Goal: Task Accomplishment & Management: Manage account settings

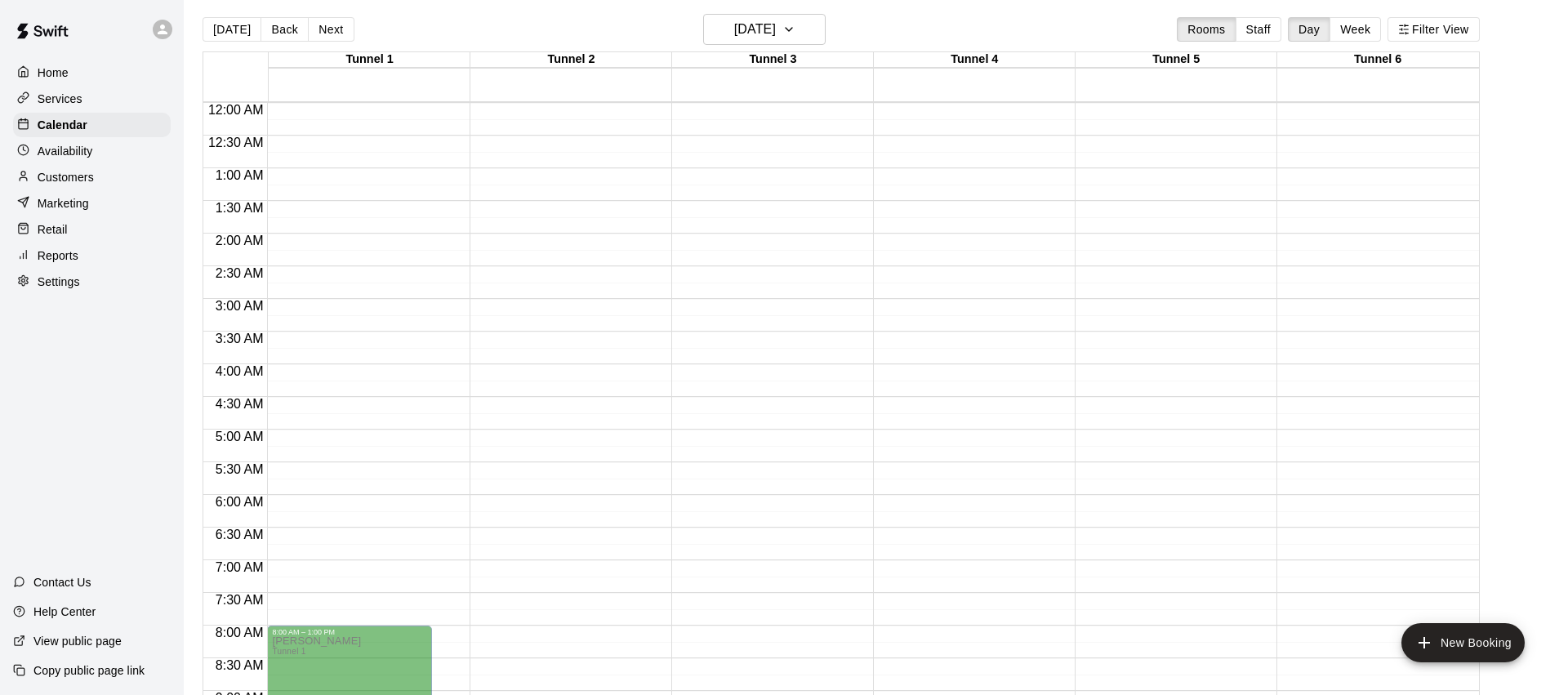
scroll to position [415, 0]
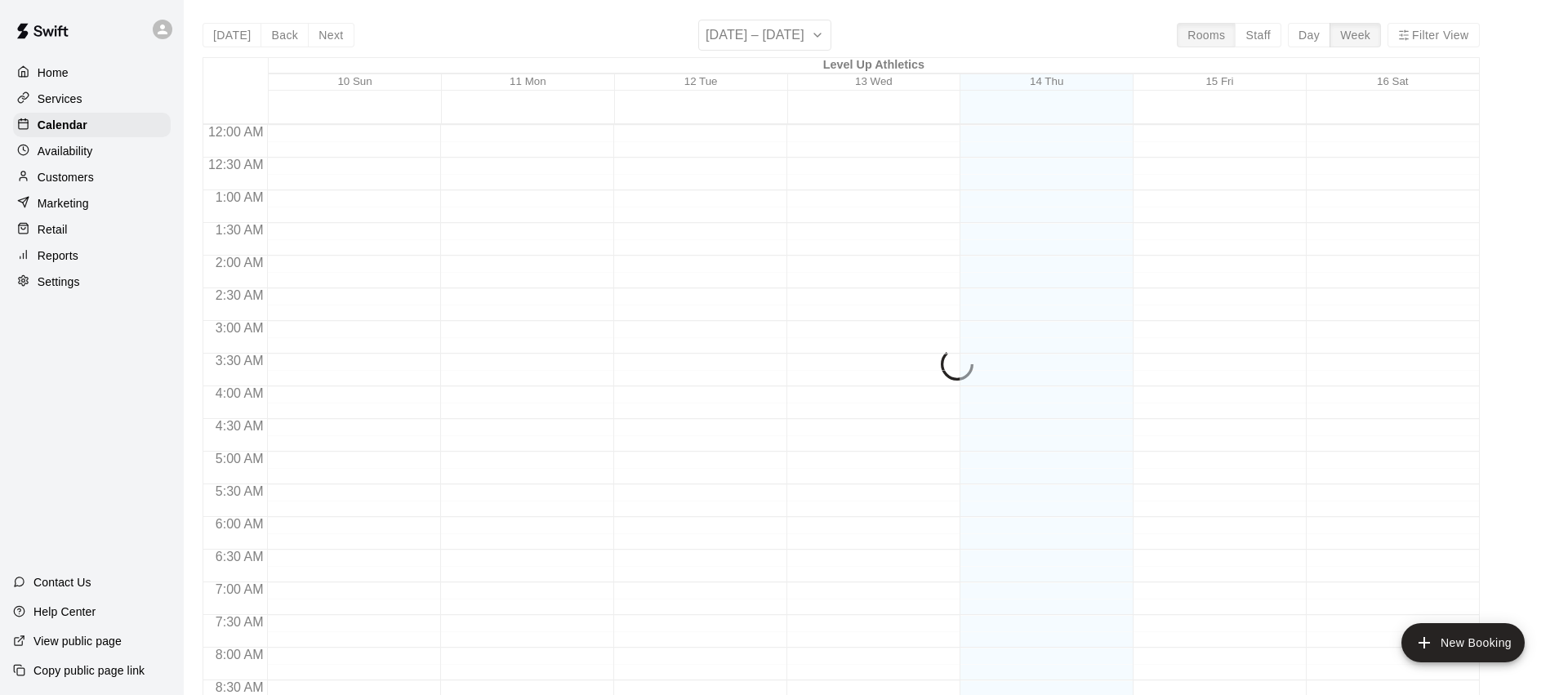
scroll to position [882, 0]
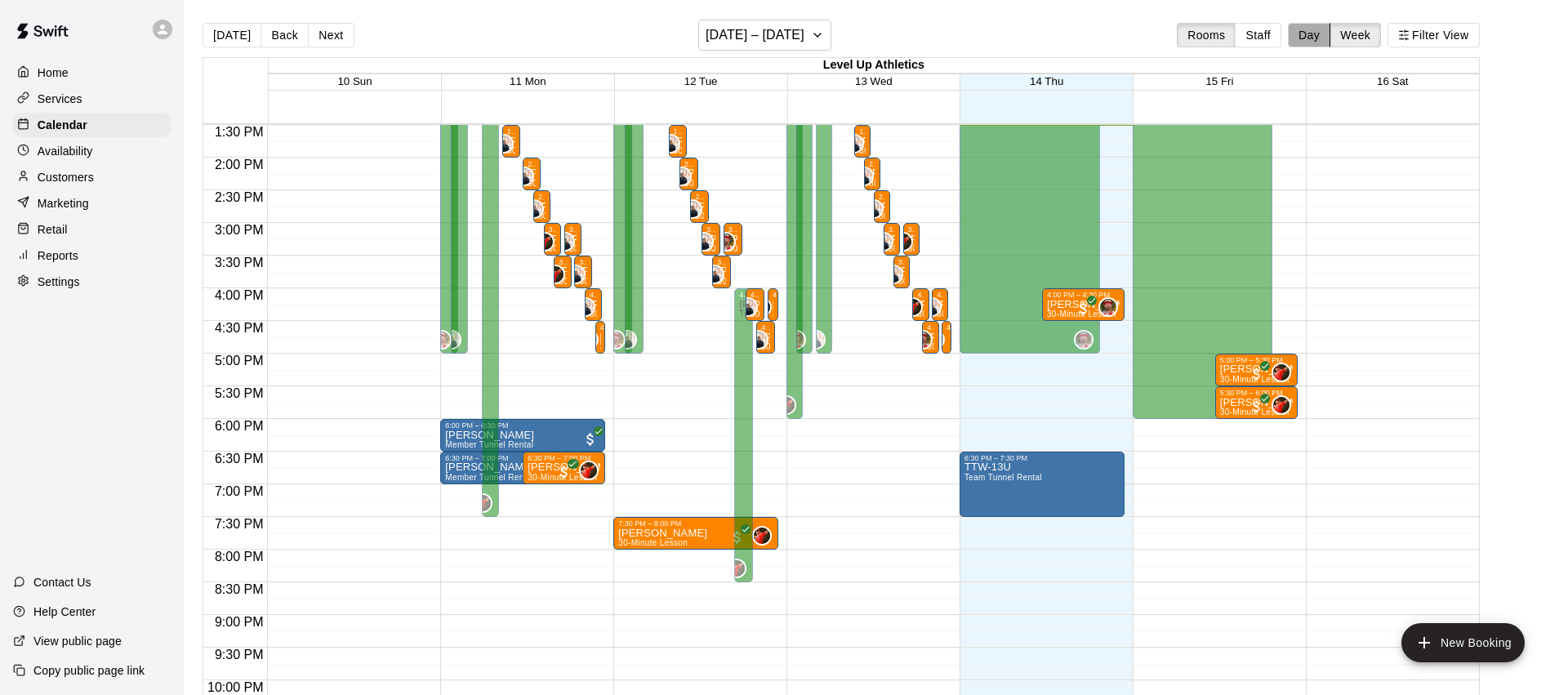
click at [1314, 37] on button "Day" at bounding box center [1309, 35] width 42 height 24
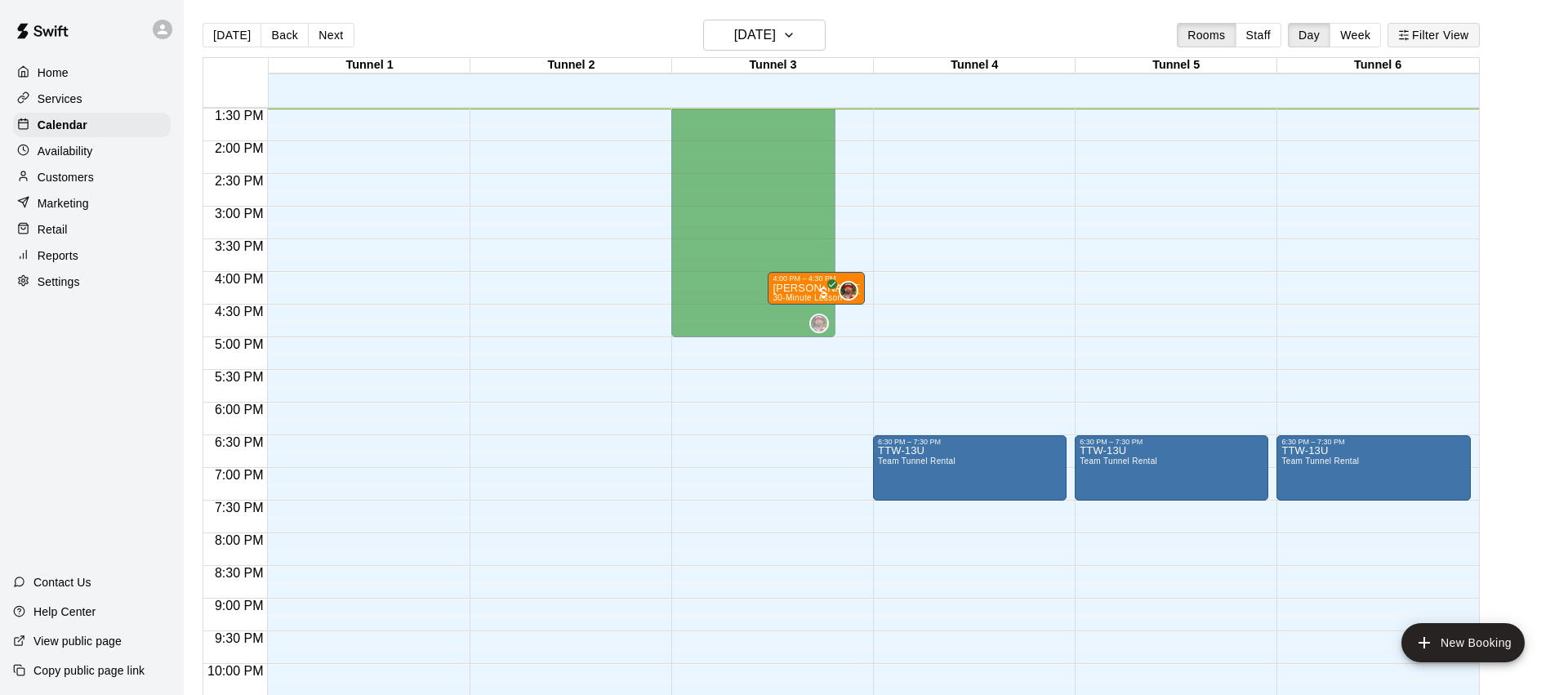
click at [1443, 37] on button "Filter View" at bounding box center [1433, 35] width 92 height 24
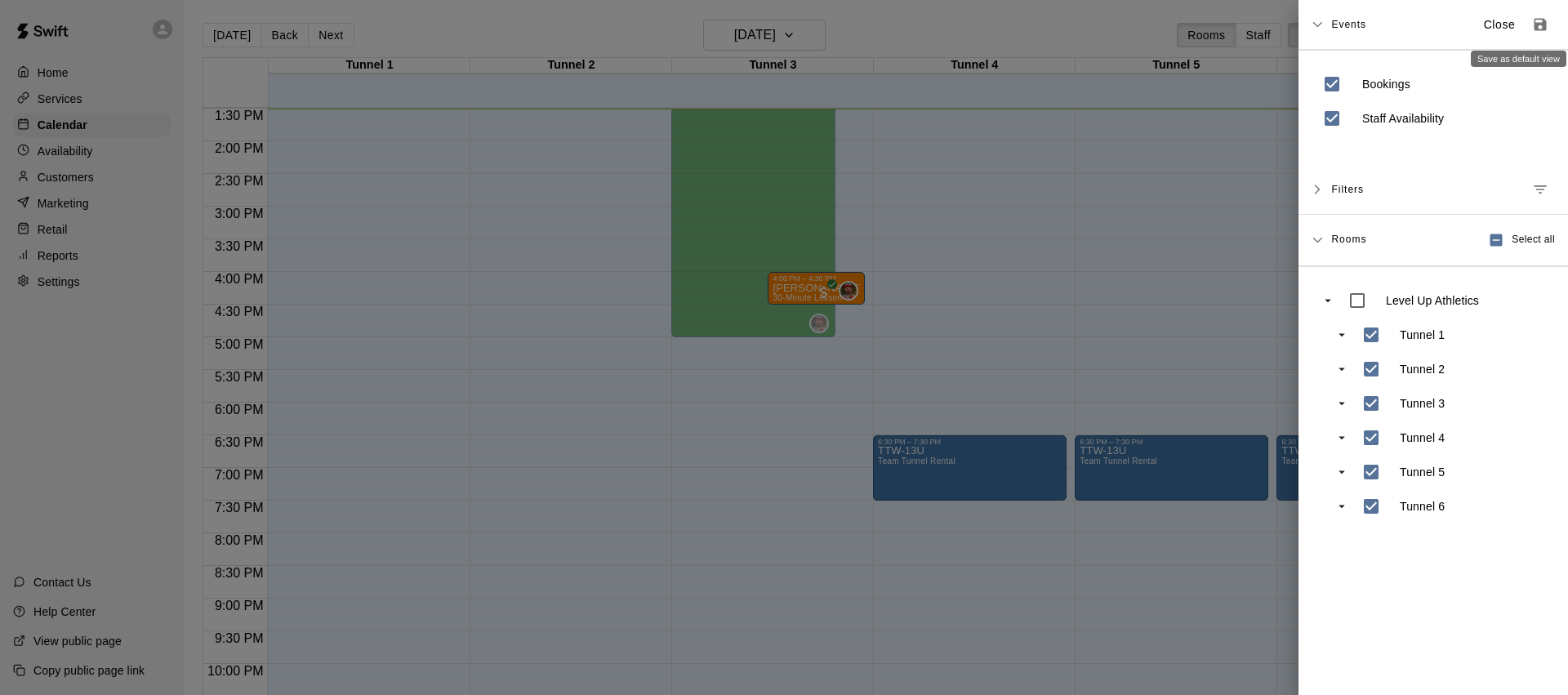
click at [1546, 28] on icon "Save as default view" at bounding box center [1539, 24] width 16 height 16
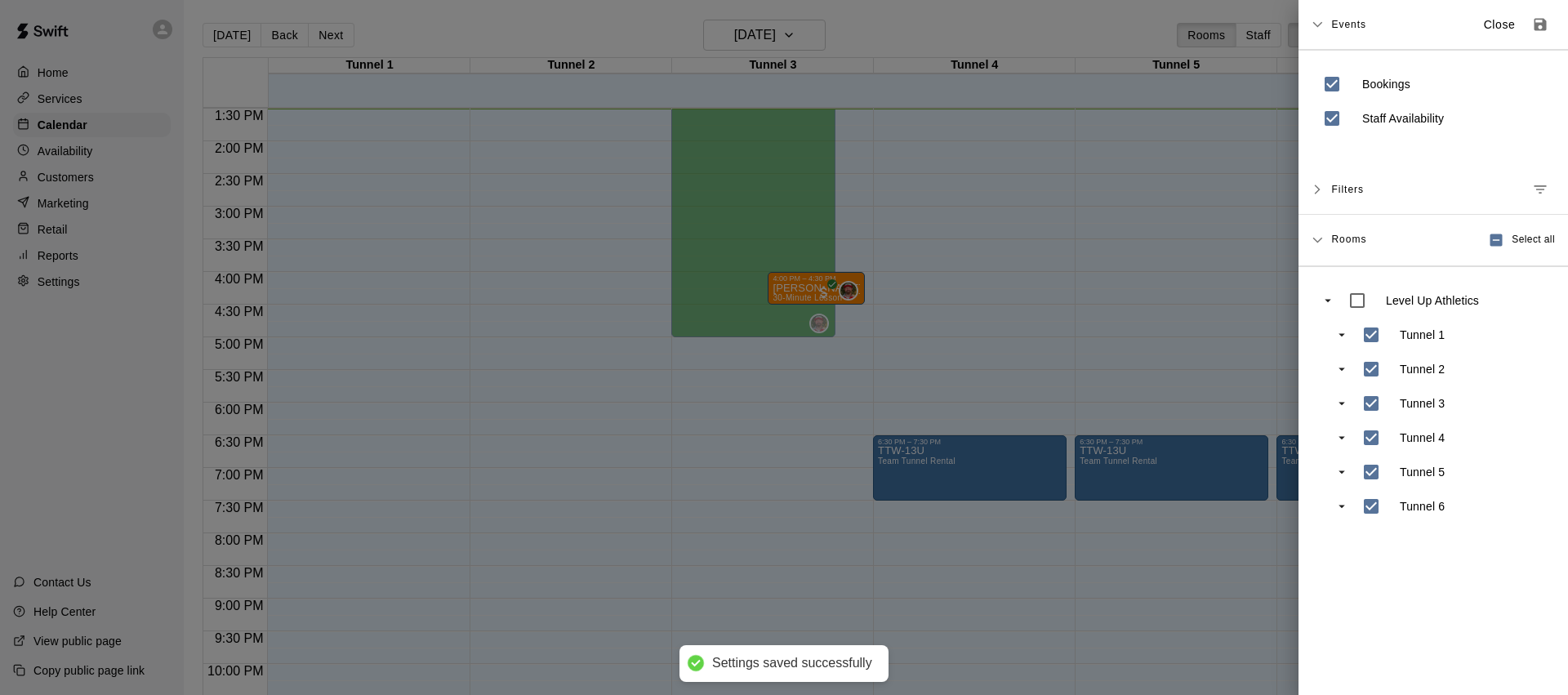
click at [1343, 23] on span "Events" at bounding box center [1349, 24] width 35 height 29
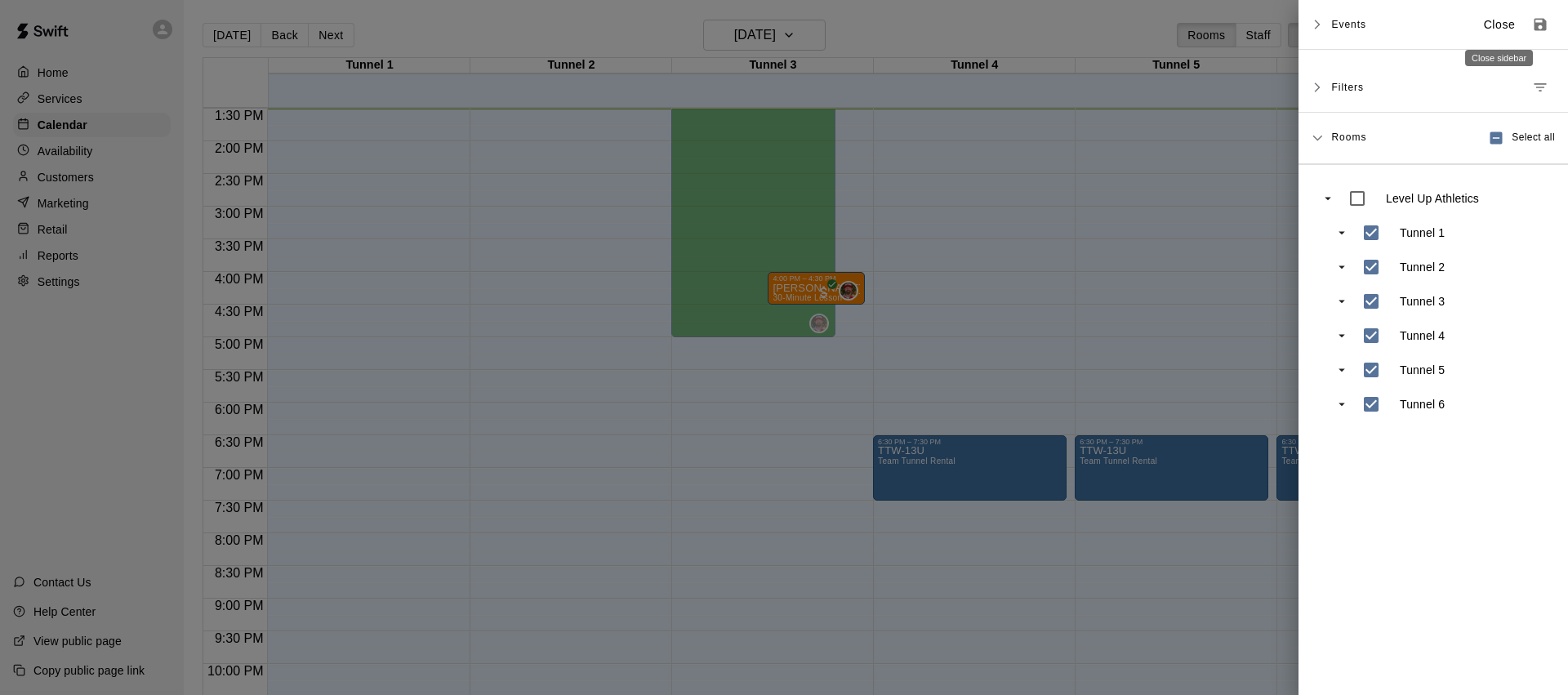
click at [1491, 26] on p "Close" at bounding box center [1500, 24] width 32 height 17
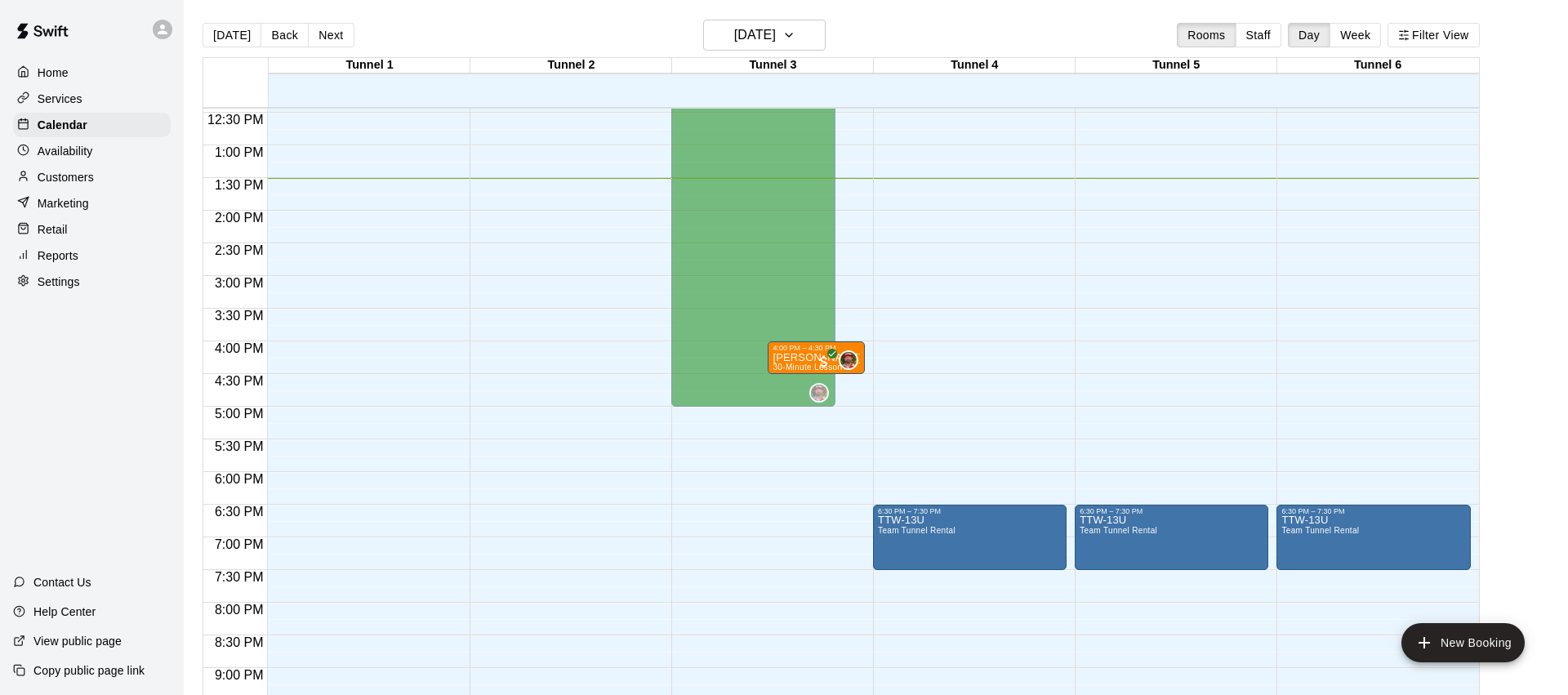
scroll to position [836, 0]
